Goal: Transaction & Acquisition: Purchase product/service

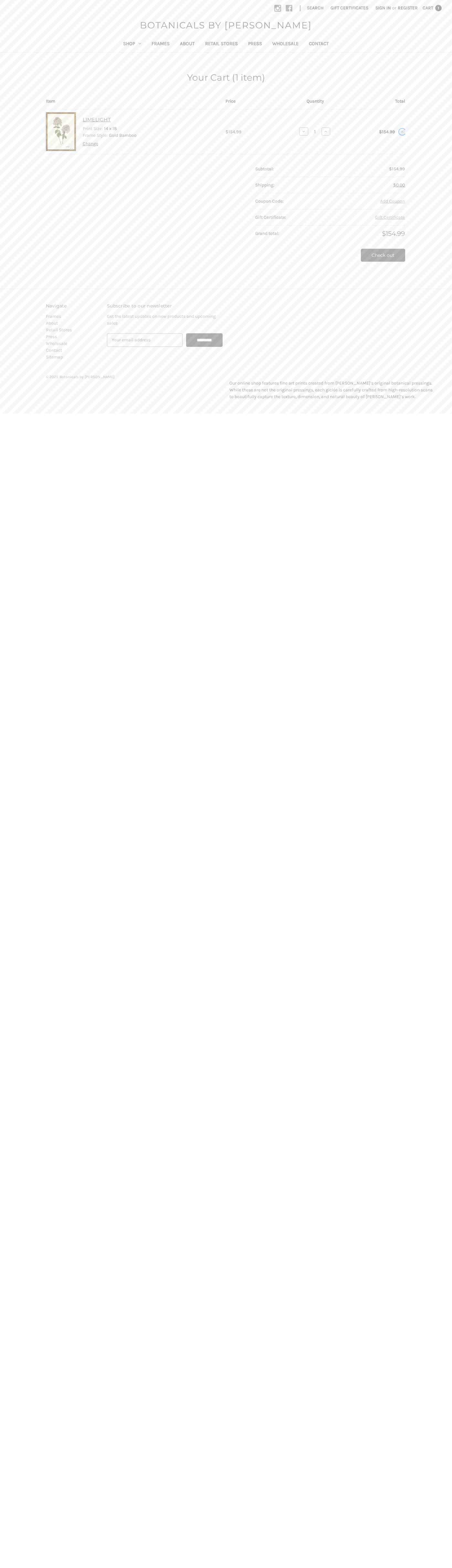
click at [402, 131] on use "Remove LIMELIGHT from cart" at bounding box center [402, 132] width 2 height 2
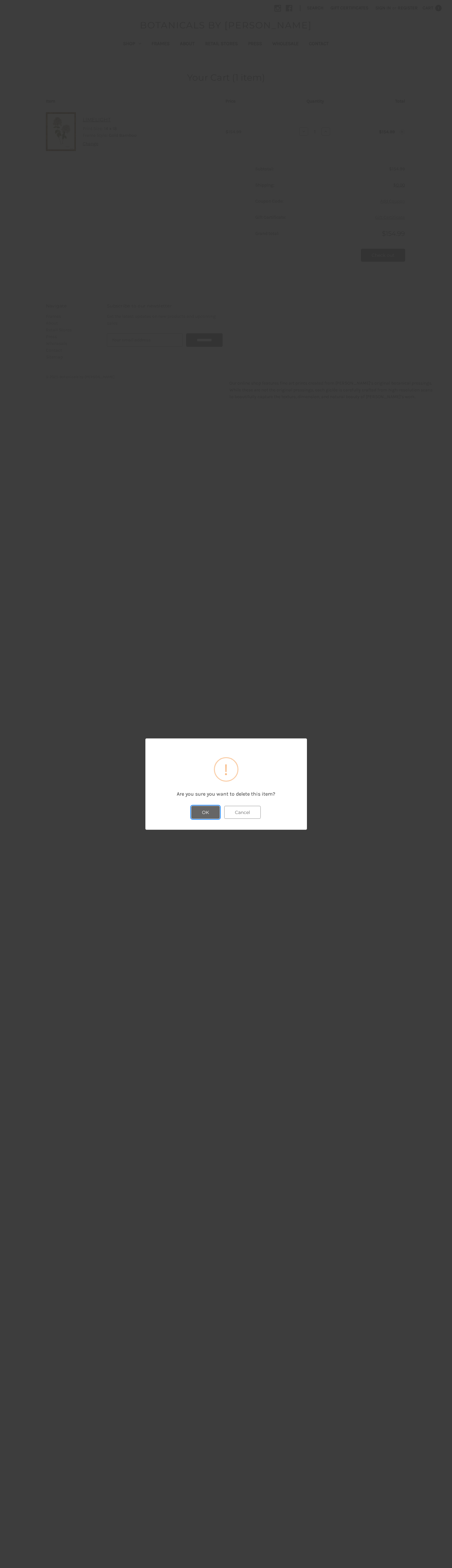
click at [205, 812] on button "OK" at bounding box center [205, 812] width 29 height 13
